Goal: Information Seeking & Learning: Learn about a topic

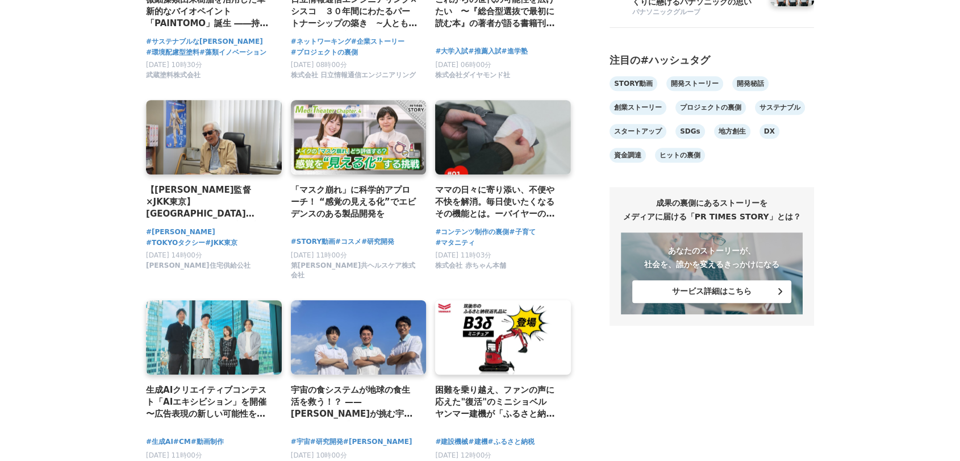
scroll to position [803, 0]
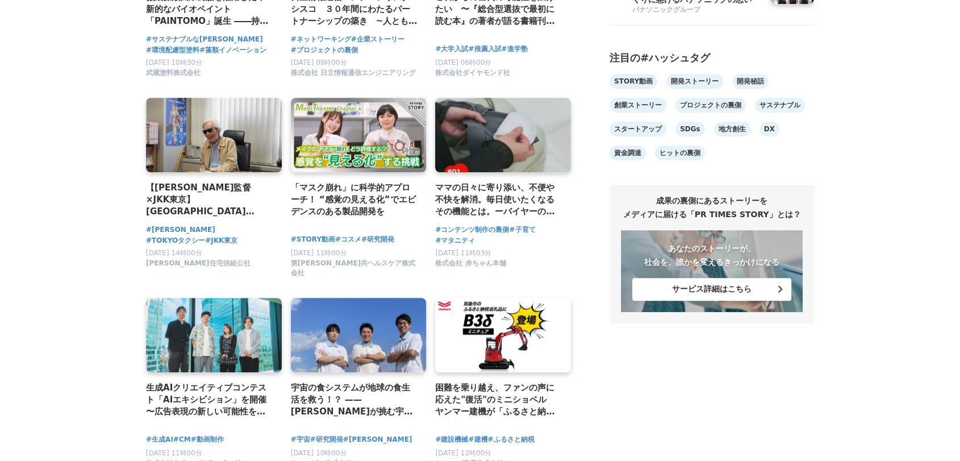
click at [382, 199] on h4 "「マスク崩れ」に科学的アプローチ！ “感覚の見える化”でエビデンスのある製品開発を" at bounding box center [354, 199] width 127 height 37
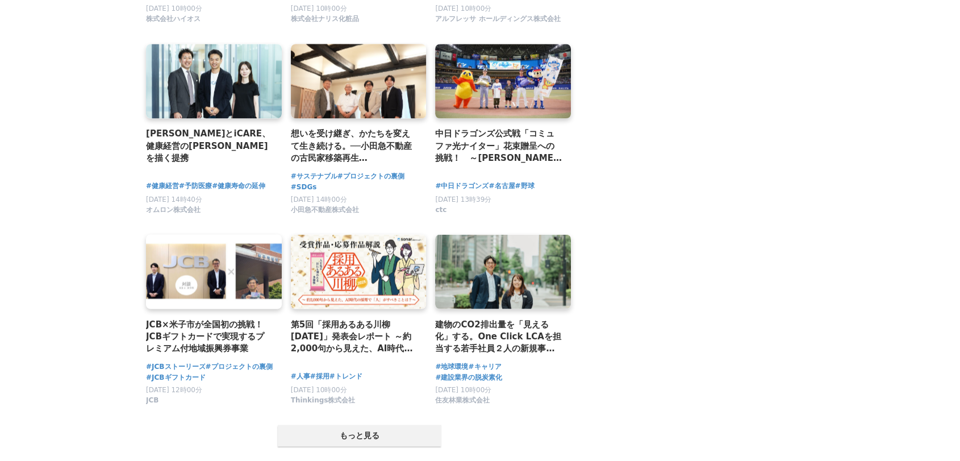
scroll to position [2084, 0]
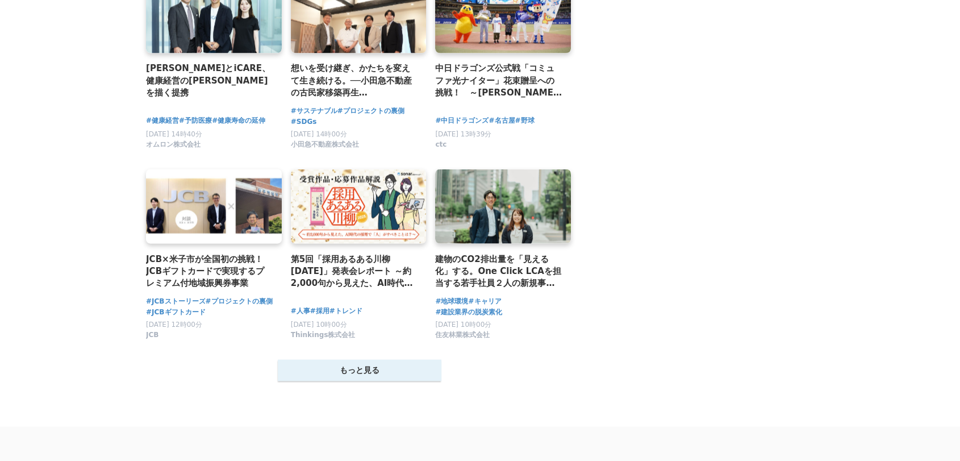
click at [310, 365] on button "もっと見る" at bounding box center [360, 370] width 164 height 22
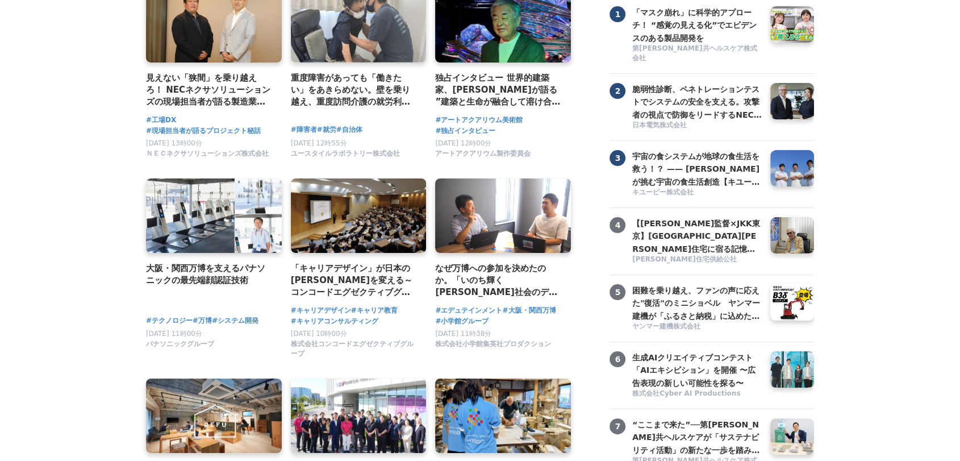
scroll to position [0, 0]
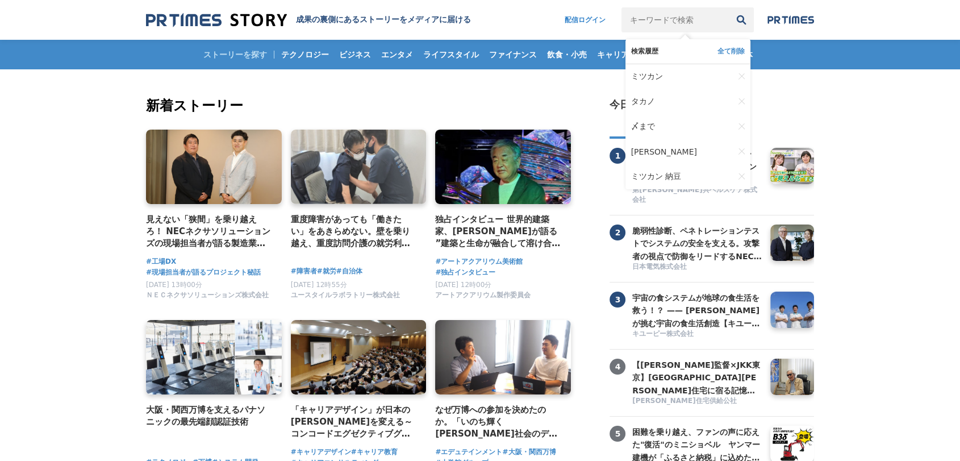
click at [634, 17] on input "キーワードで検索" at bounding box center [675, 19] width 107 height 25
click at [655, 82] on span "ミツカン" at bounding box center [647, 77] width 32 height 10
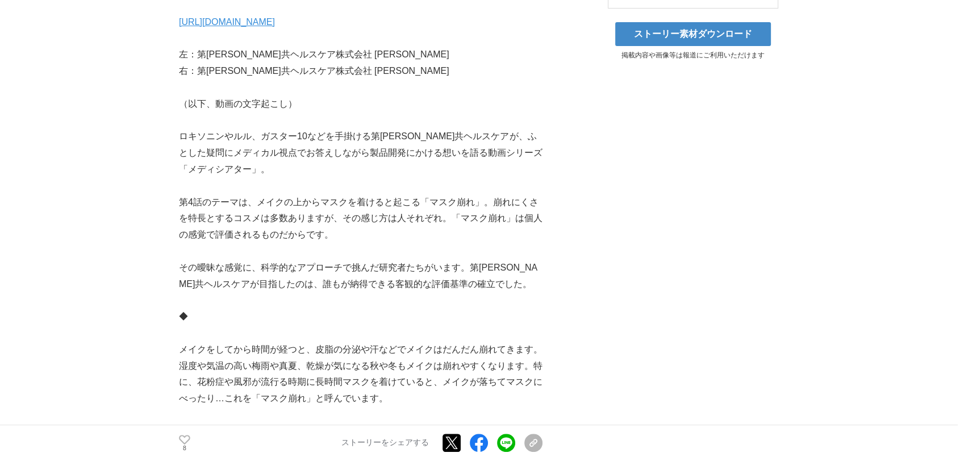
scroll to position [402, 0]
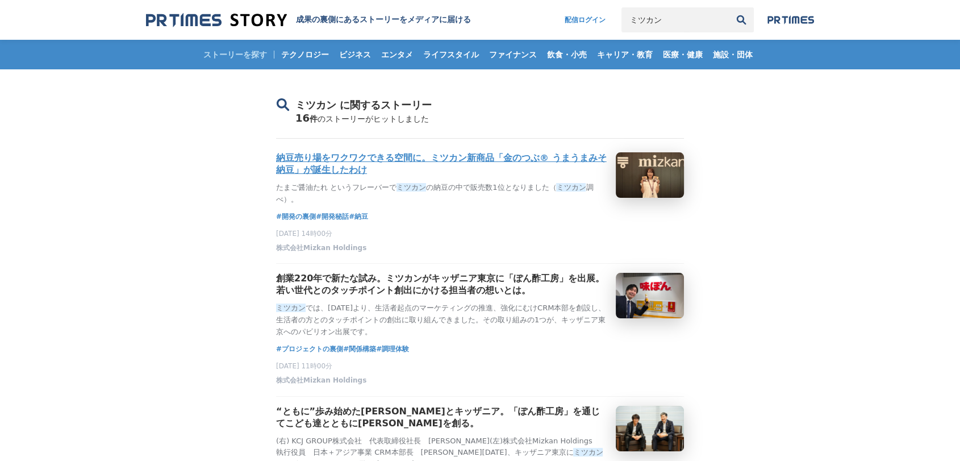
click at [301, 176] on h3 "納豆売り場をワクワクできる空間に。ミツカン新商品「金のつぶ® うまうまみそ納豆」が誕生したわけ" at bounding box center [441, 164] width 331 height 24
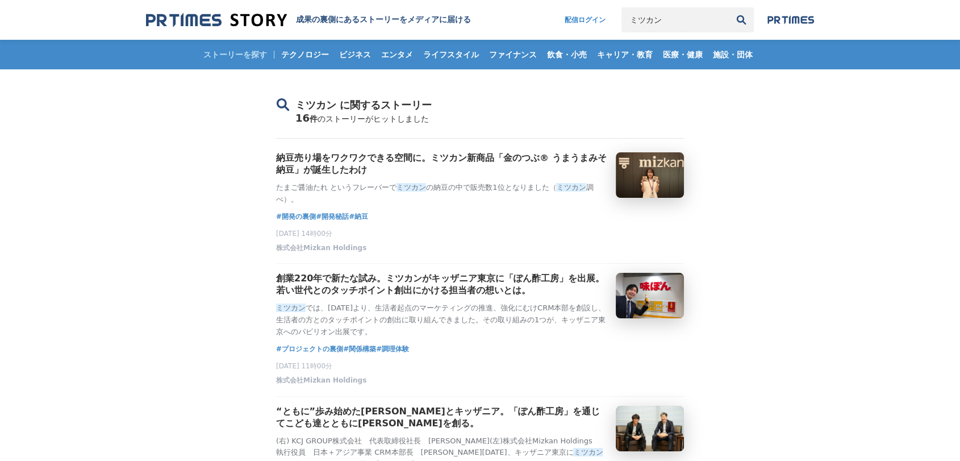
scroll to position [197, 0]
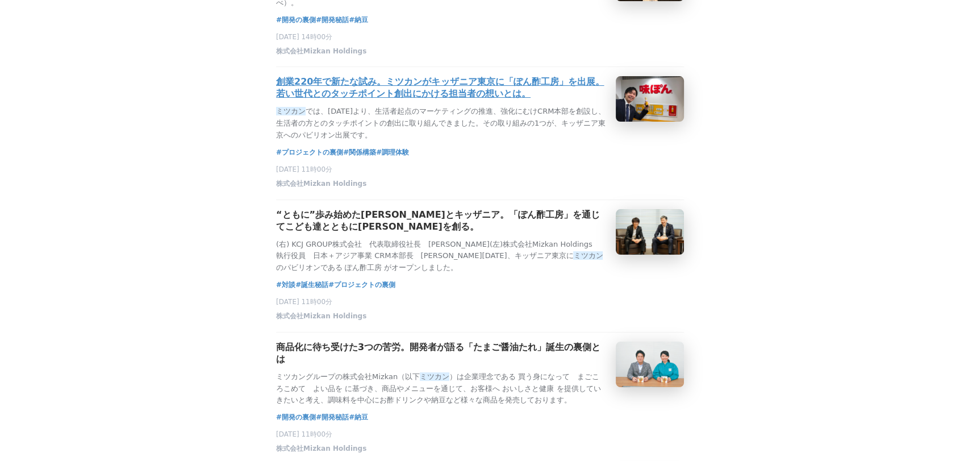
click at [374, 141] on p "ミツカン では、2021年7月より、生活者起点のマーケティングの推進、強化にむけCRM本部を創設し、生活者の方とのタッチポイントの創出に取り組んできました。そ…" at bounding box center [441, 123] width 331 height 35
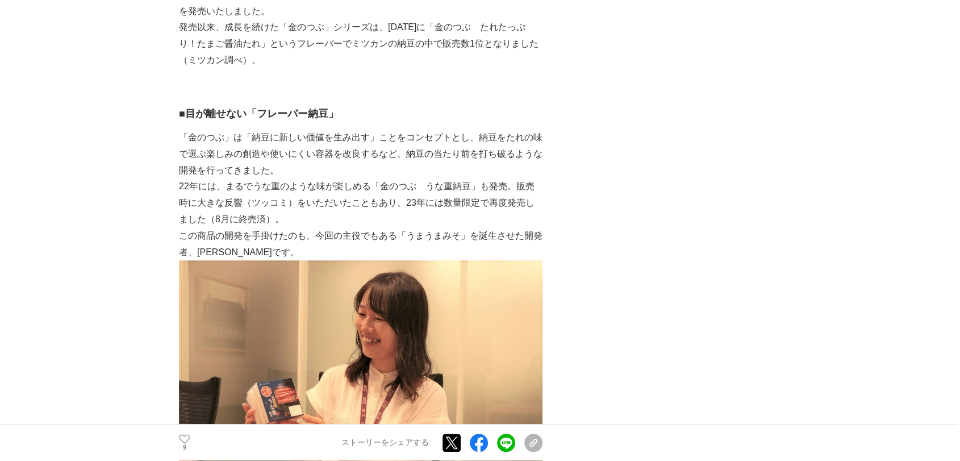
scroll to position [705, 0]
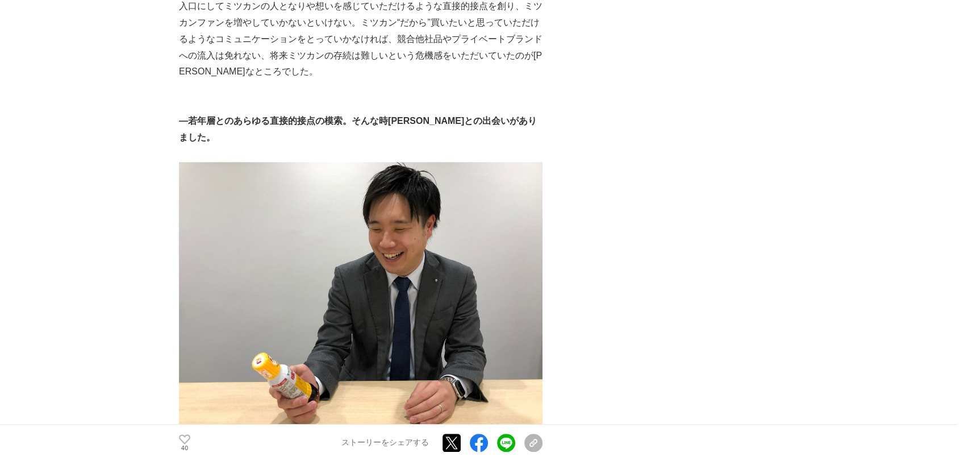
scroll to position [1144, 0]
